Goal: Transaction & Acquisition: Book appointment/travel/reservation

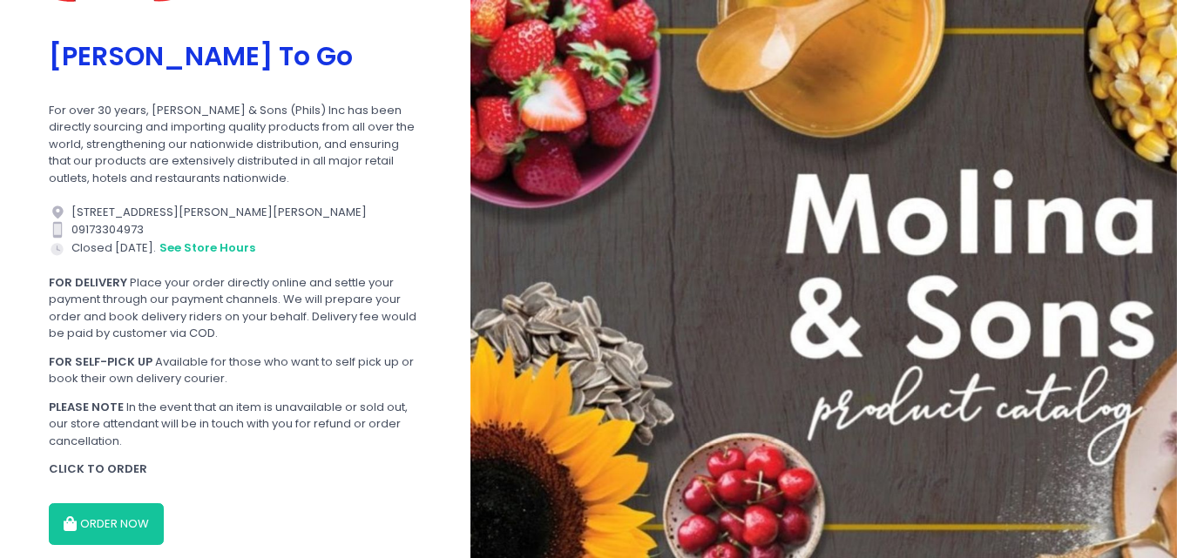
scroll to position [227, 0]
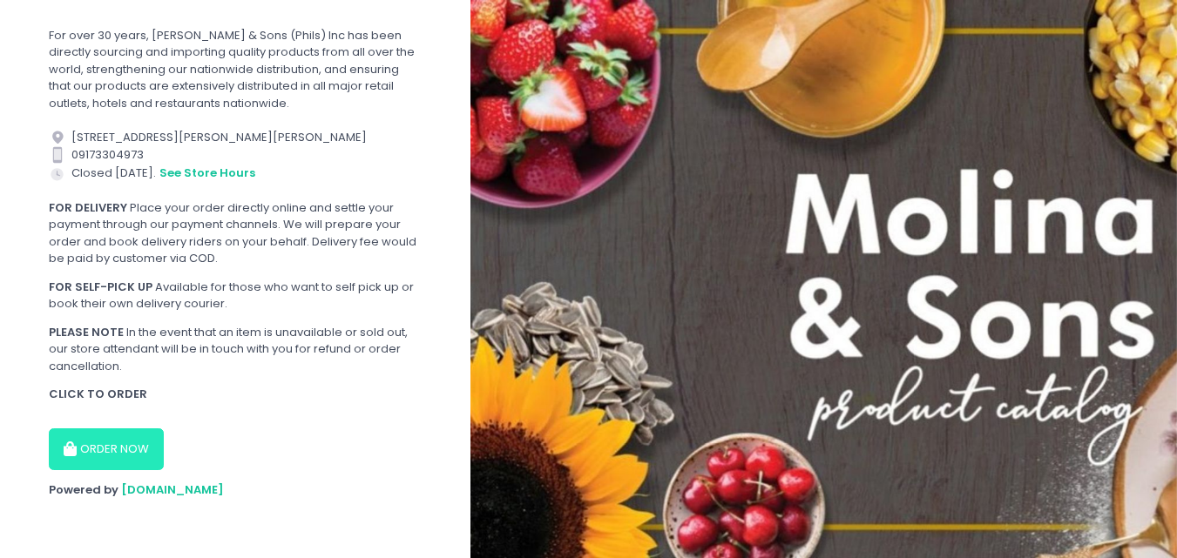
click at [83, 456] on button "ORDER NOW" at bounding box center [106, 450] width 115 height 42
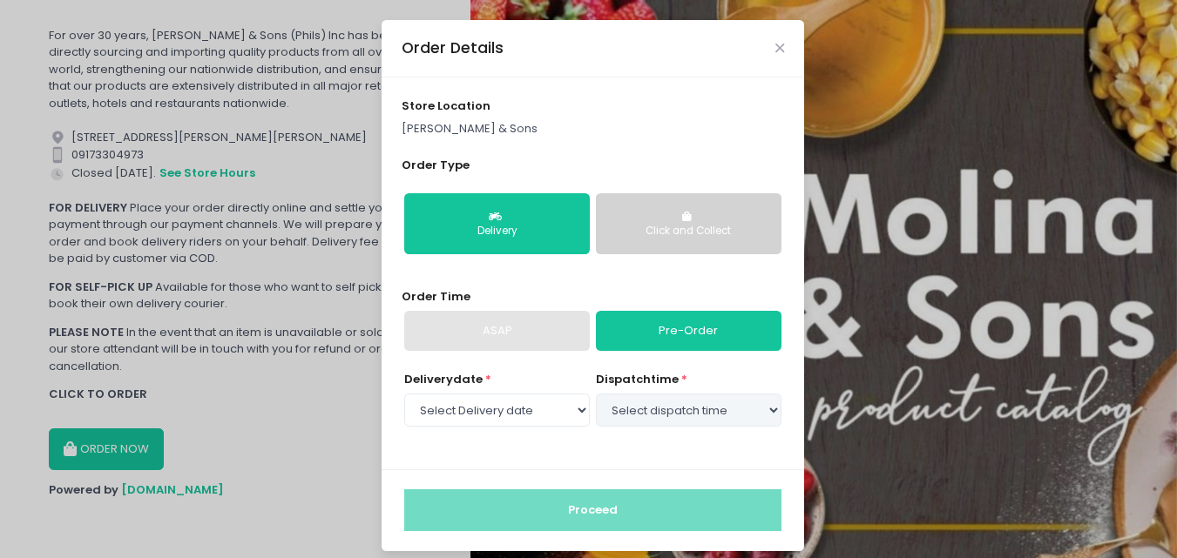
click at [489, 328] on div "ASAP" at bounding box center [497, 331] width 186 height 40
click at [556, 325] on div "ASAP" at bounding box center [497, 331] width 186 height 40
click at [537, 418] on select "Select Delivery date [DATE] [DATE] [DATE]" at bounding box center [497, 410] width 186 height 33
select select "[DATE]"
click at [404, 394] on select "Select Delivery date [DATE] [DATE] [DATE]" at bounding box center [497, 410] width 186 height 33
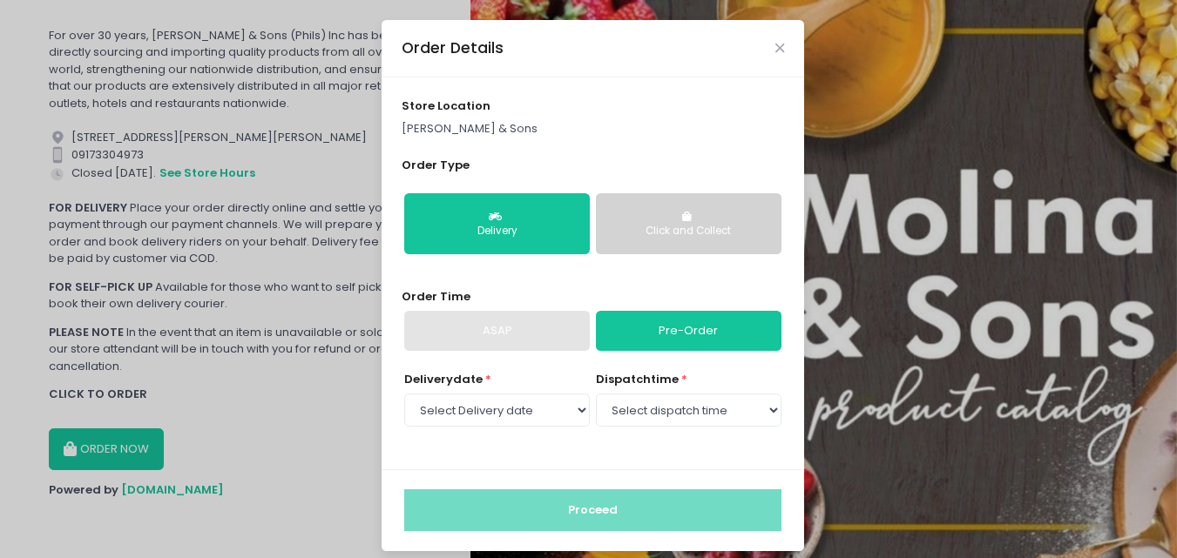
click at [626, 403] on select "Select dispatch time 08:30 AM - 09:00 AM 09:00 AM - 09:30 AM 09:30 AM - 10:00 A…" at bounding box center [689, 410] width 186 height 33
select select "15:00"
click at [596, 394] on select "Select dispatch time 08:30 AM - 09:00 AM 09:00 AM - 09:30 AM 09:30 AM - 10:00 A…" at bounding box center [689, 410] width 186 height 33
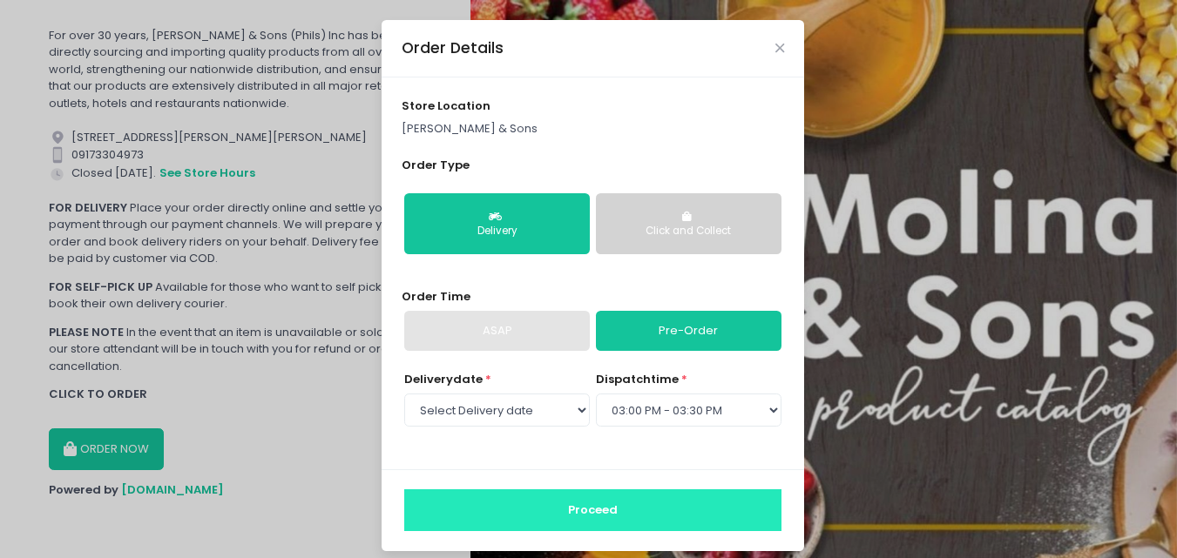
click at [565, 520] on button "Proceed" at bounding box center [592, 511] width 377 height 42
